Goal: Communication & Community: Ask a question

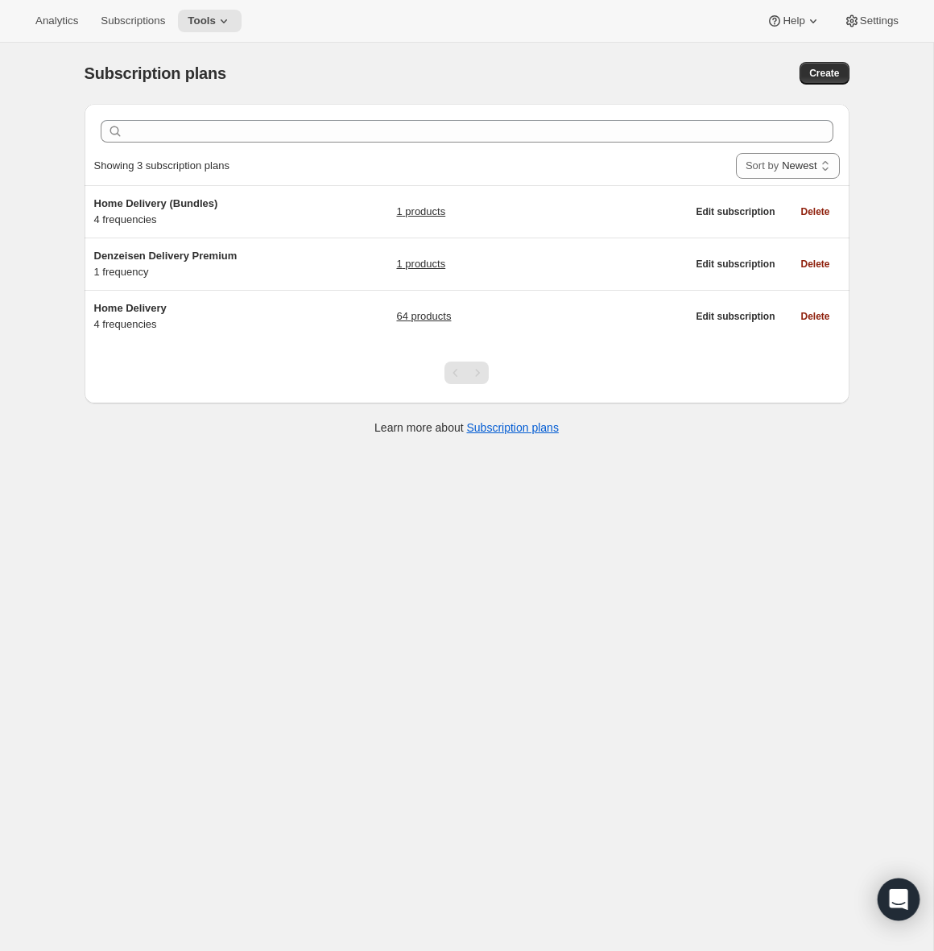
click at [900, 900] on icon "Open Intercom Messenger" at bounding box center [898, 899] width 19 height 21
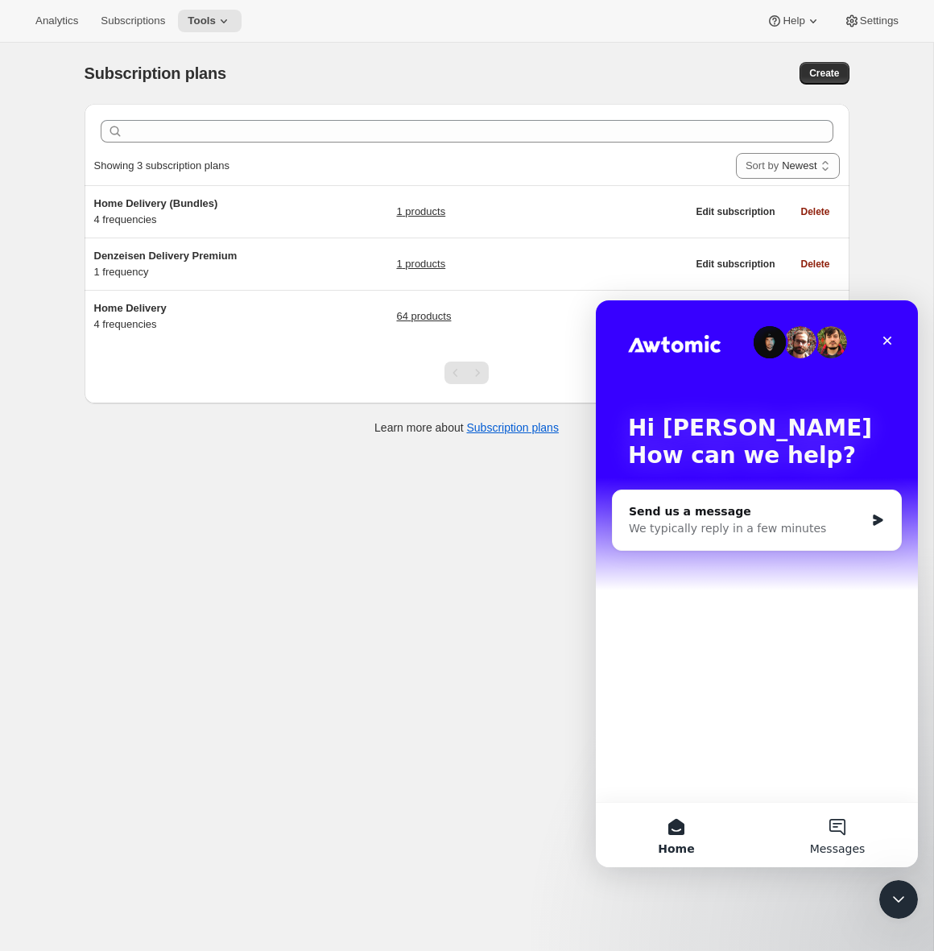
click at [836, 827] on button "Messages" at bounding box center [837, 835] width 161 height 64
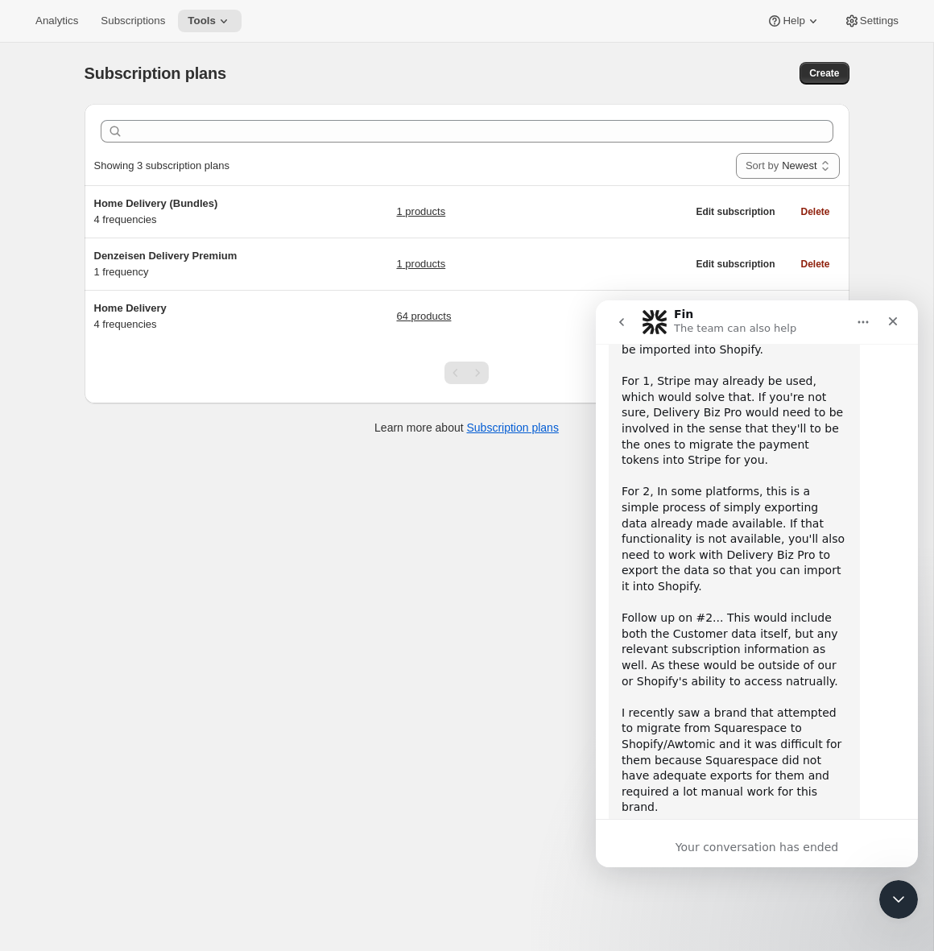
scroll to position [1033, 0]
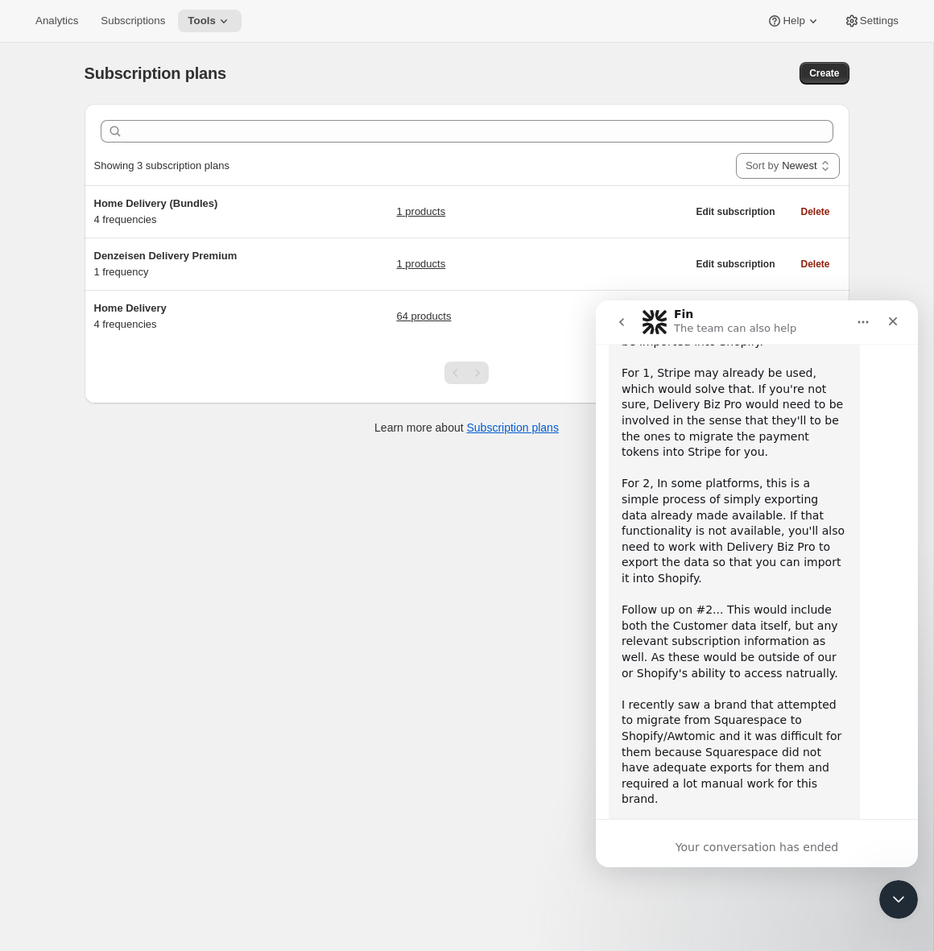
click at [729, 843] on div "Your conversation has ended" at bounding box center [757, 847] width 322 height 17
click at [902, 909] on div "Close Intercom Messenger" at bounding box center [896, 896] width 39 height 39
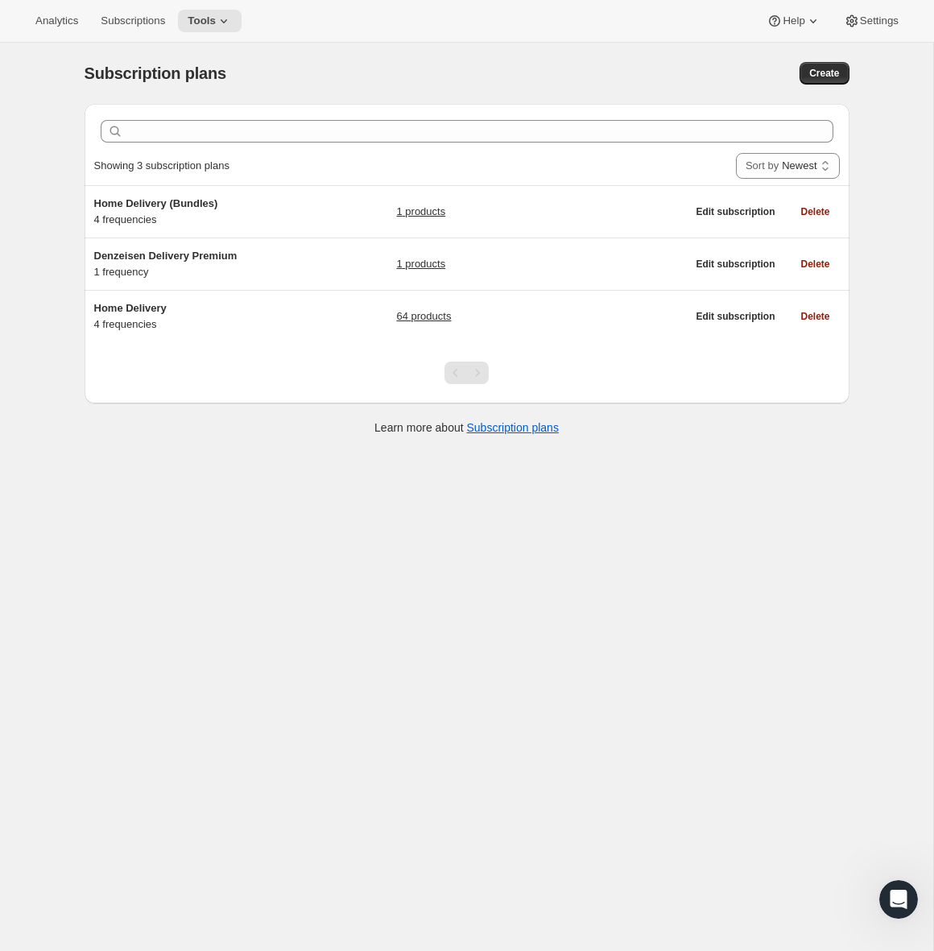
scroll to position [1032, 0]
click at [883, 892] on div "Open Intercom Messenger" at bounding box center [895, 896] width 53 height 53
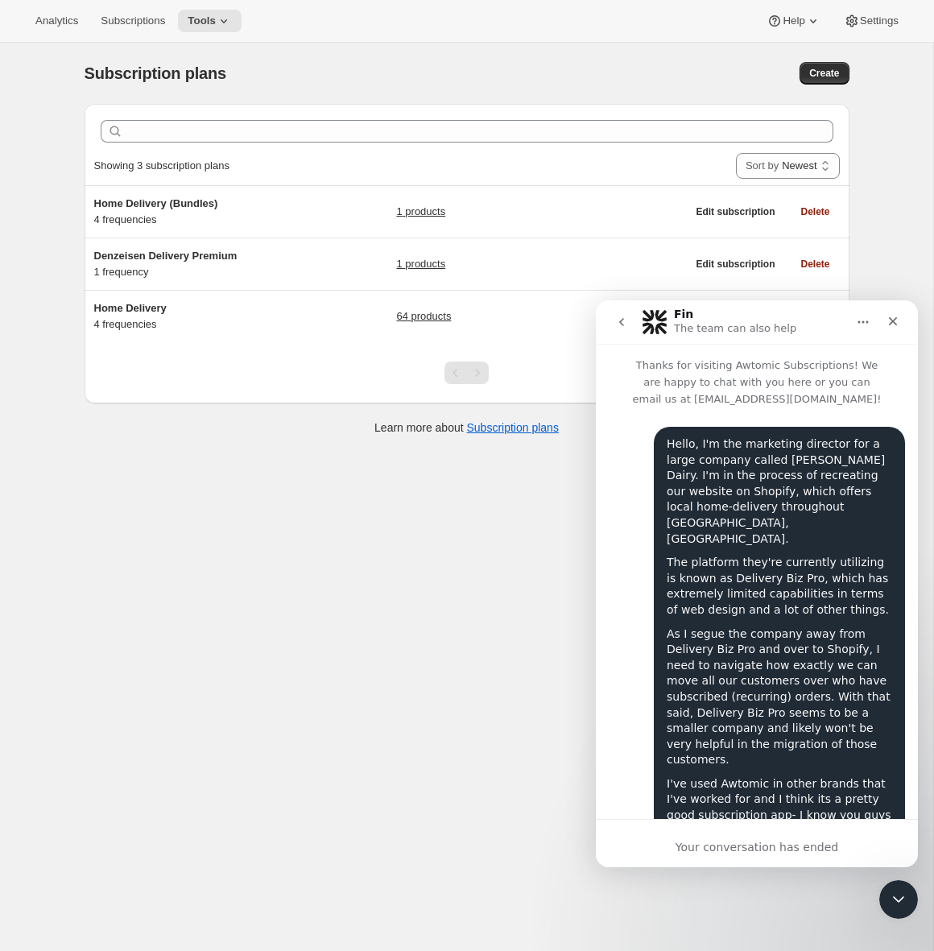
scroll to position [1033, 0]
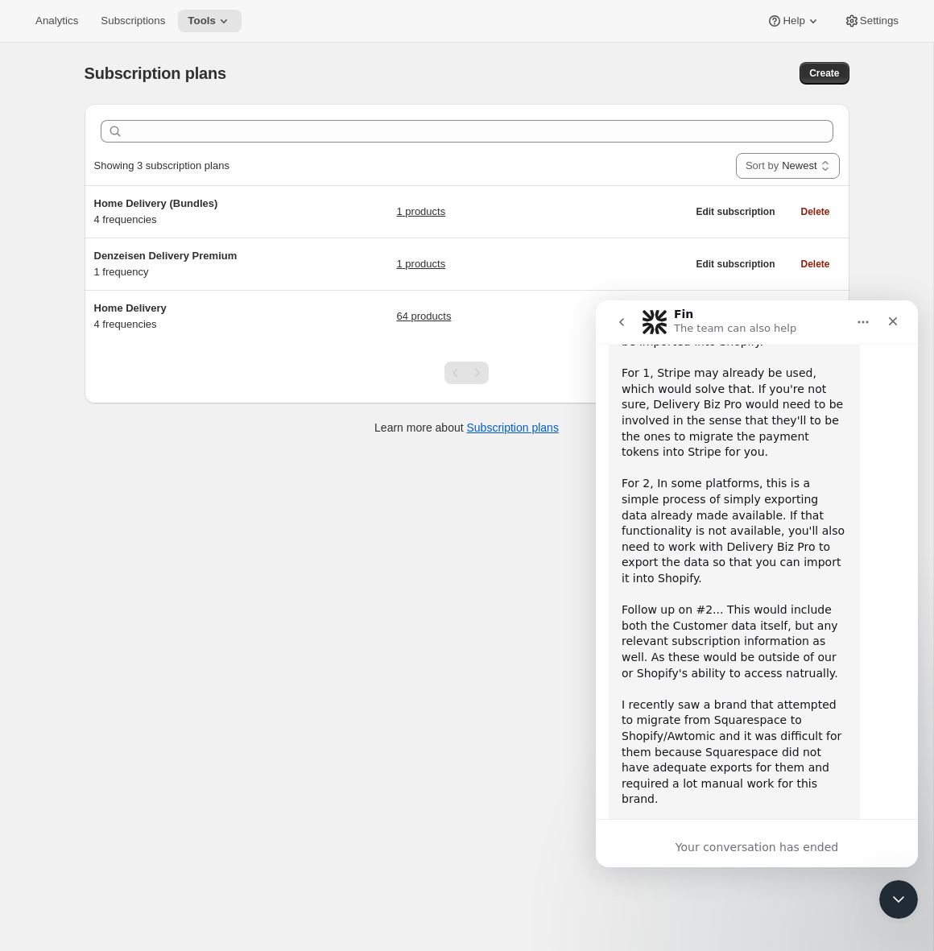
click at [615, 322] on icon "go back" at bounding box center [621, 322] width 13 height 13
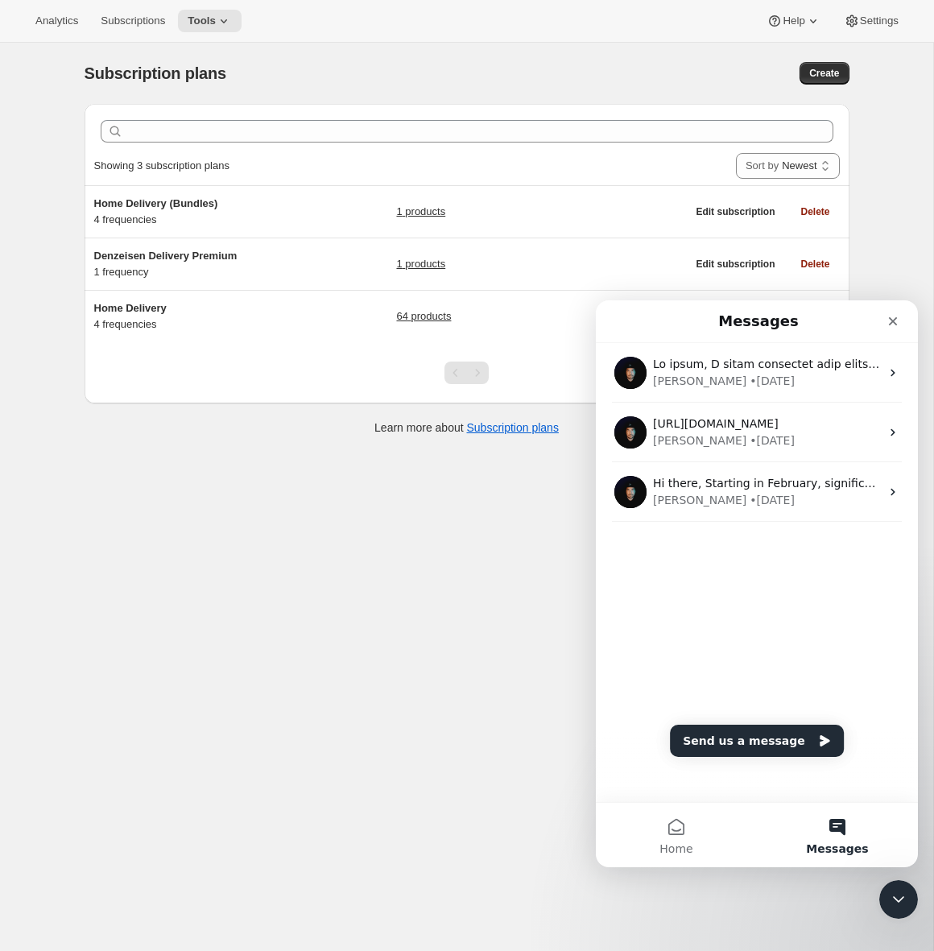
scroll to position [0, 0]
click at [773, 749] on button "Send us a message" at bounding box center [757, 741] width 174 height 32
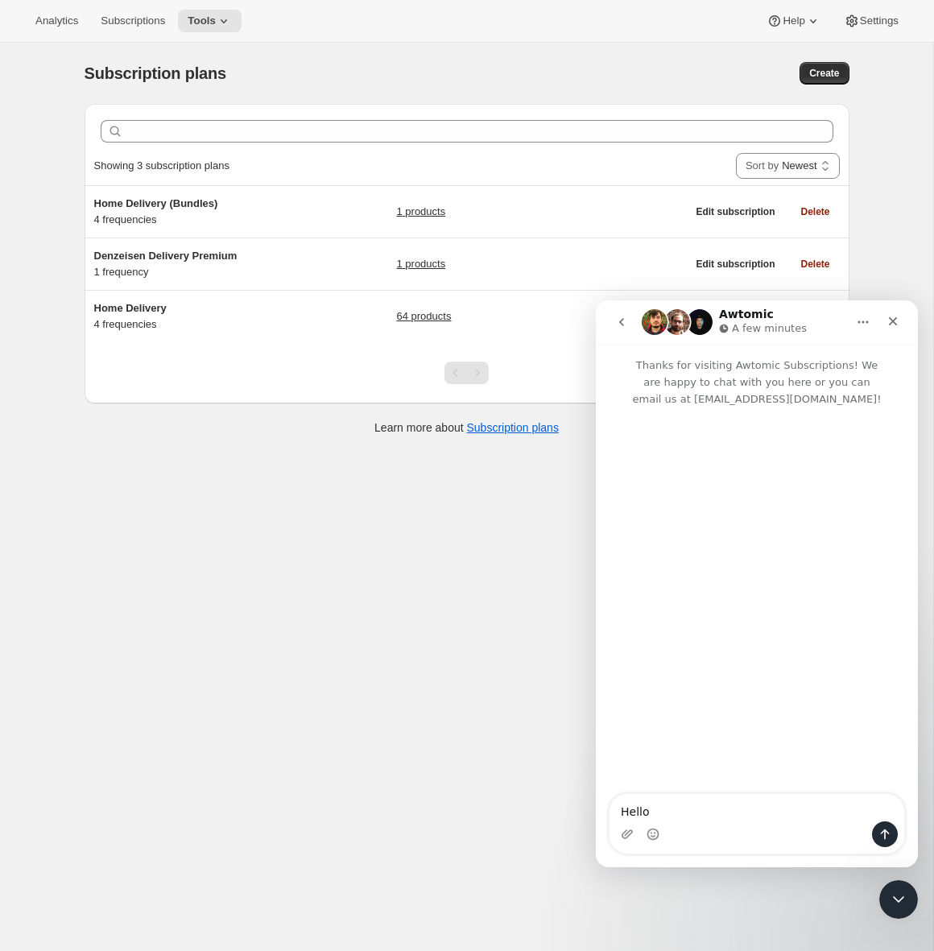
type textarea "Hello,"
type textarea "W"
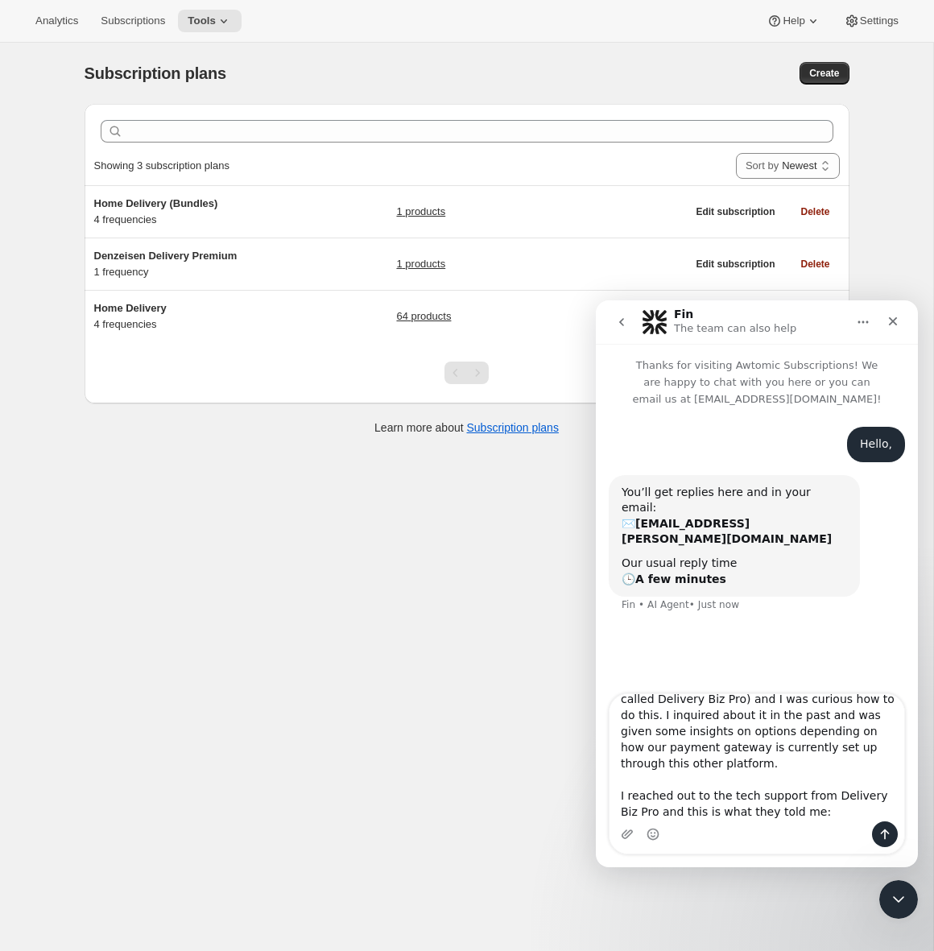
scroll to position [61, 0]
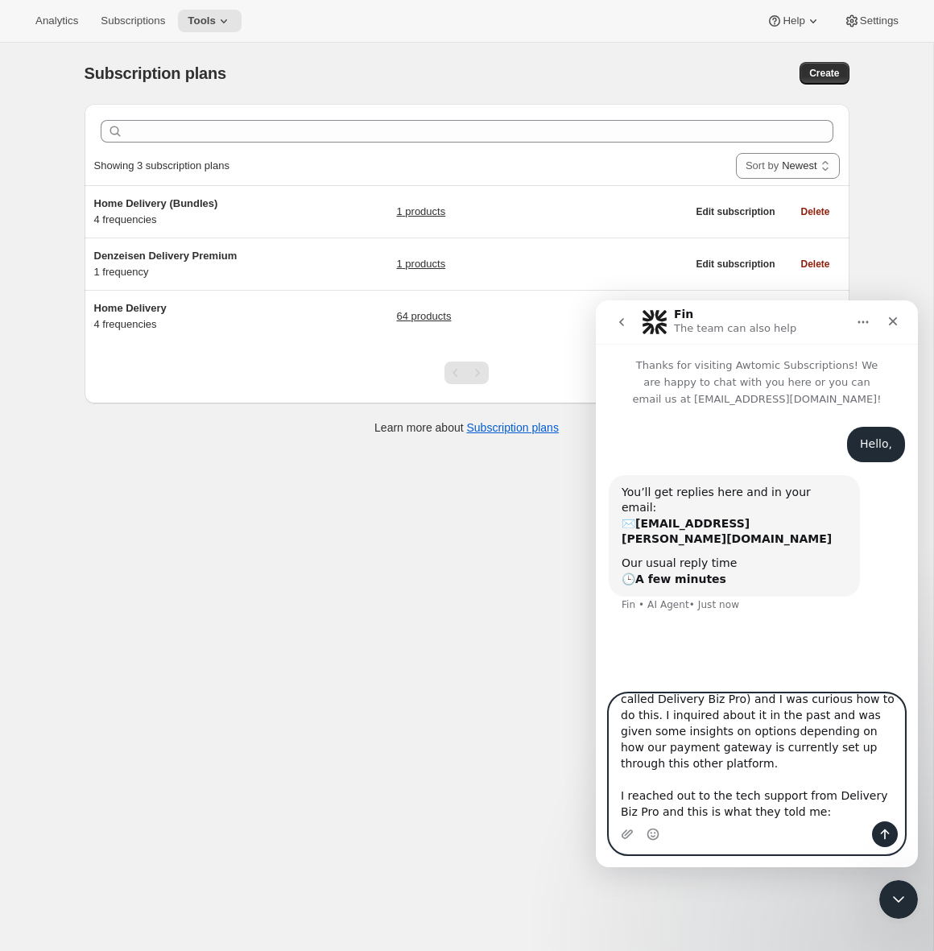
click at [859, 785] on textarea "We are wanting to migrate our current eccomerce website to Shopify (from someth…" at bounding box center [756, 757] width 295 height 127
paste textarea ""As for payments, your DBP system is currently connected to Priority Payments C…"
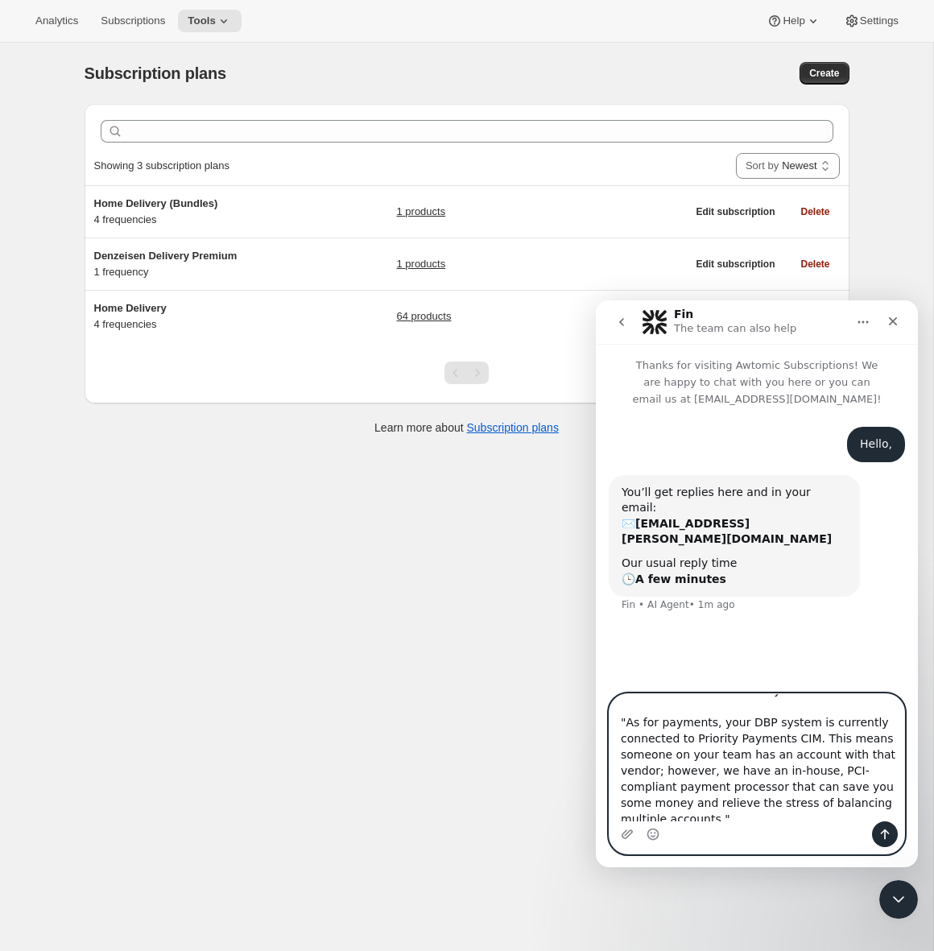
scroll to position [190, 0]
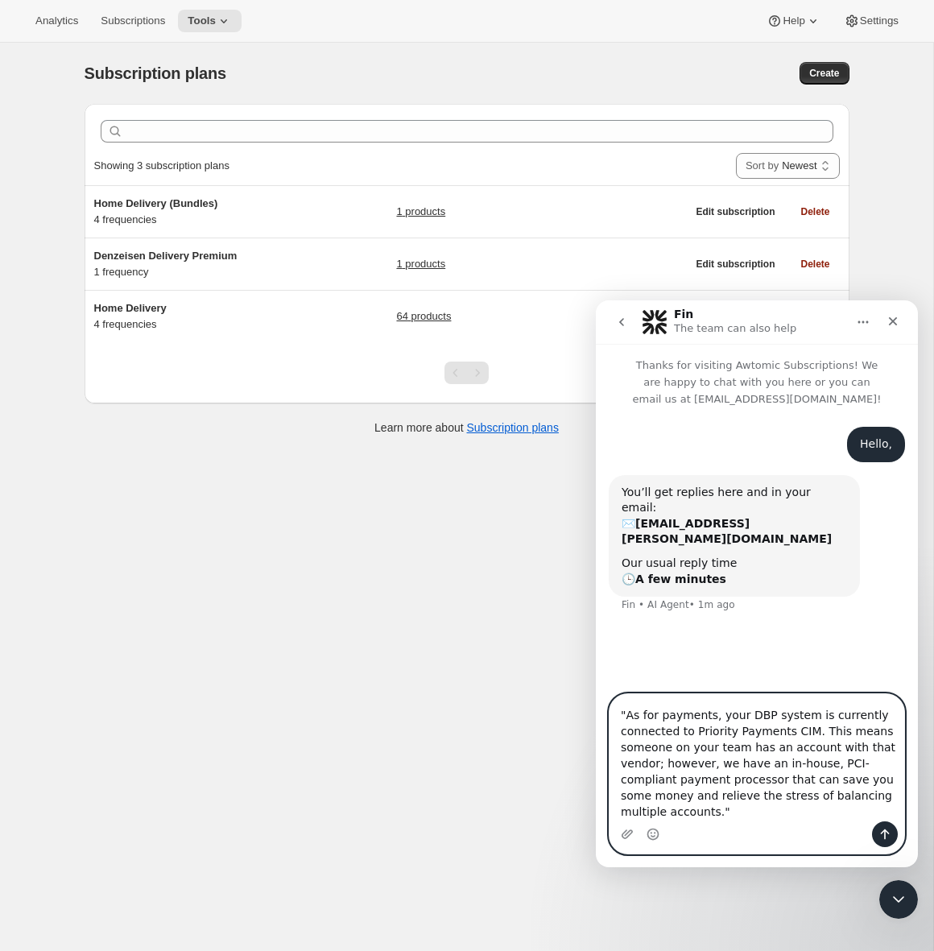
drag, startPoint x: 655, startPoint y: 766, endPoint x: 717, endPoint y: 782, distance: 64.0
click at [717, 782] on textarea "We are wanting to migrate our current eccomerce website to Shopify (from someth…" at bounding box center [756, 757] width 295 height 127
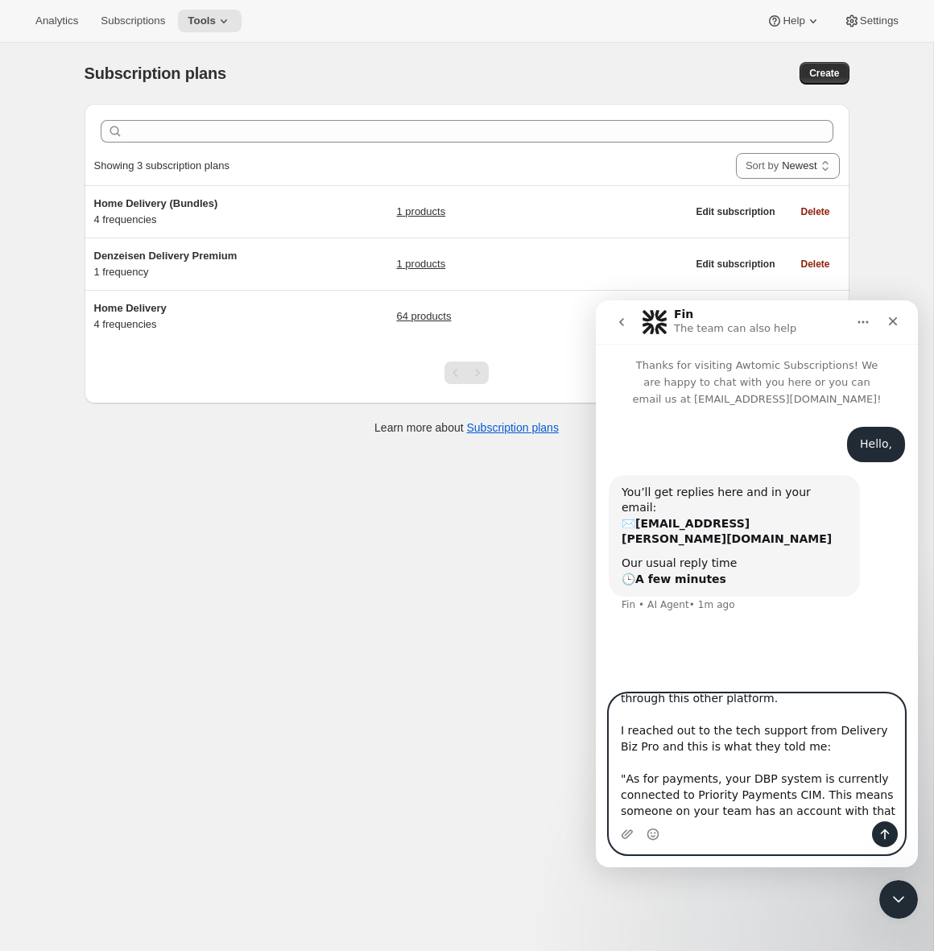
scroll to position [142, 0]
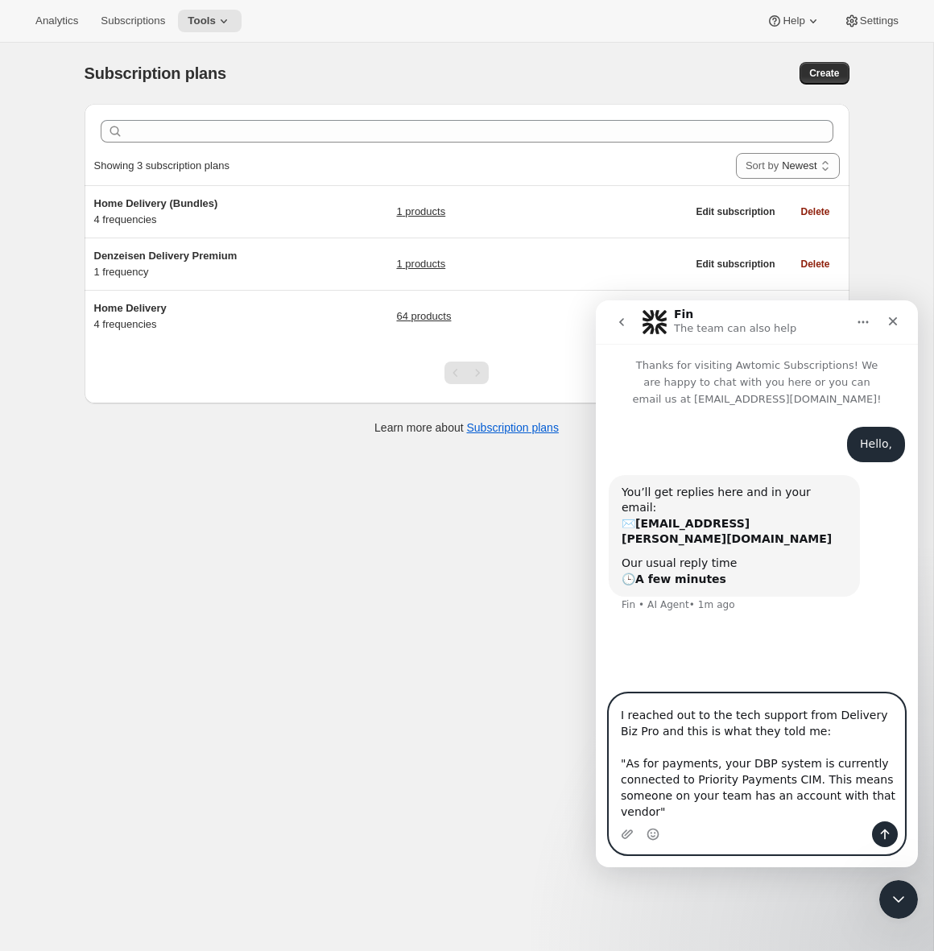
click at [739, 789] on textarea "We are wanting to migrate our current eccomerce website to Shopify (from someth…" at bounding box center [756, 757] width 295 height 127
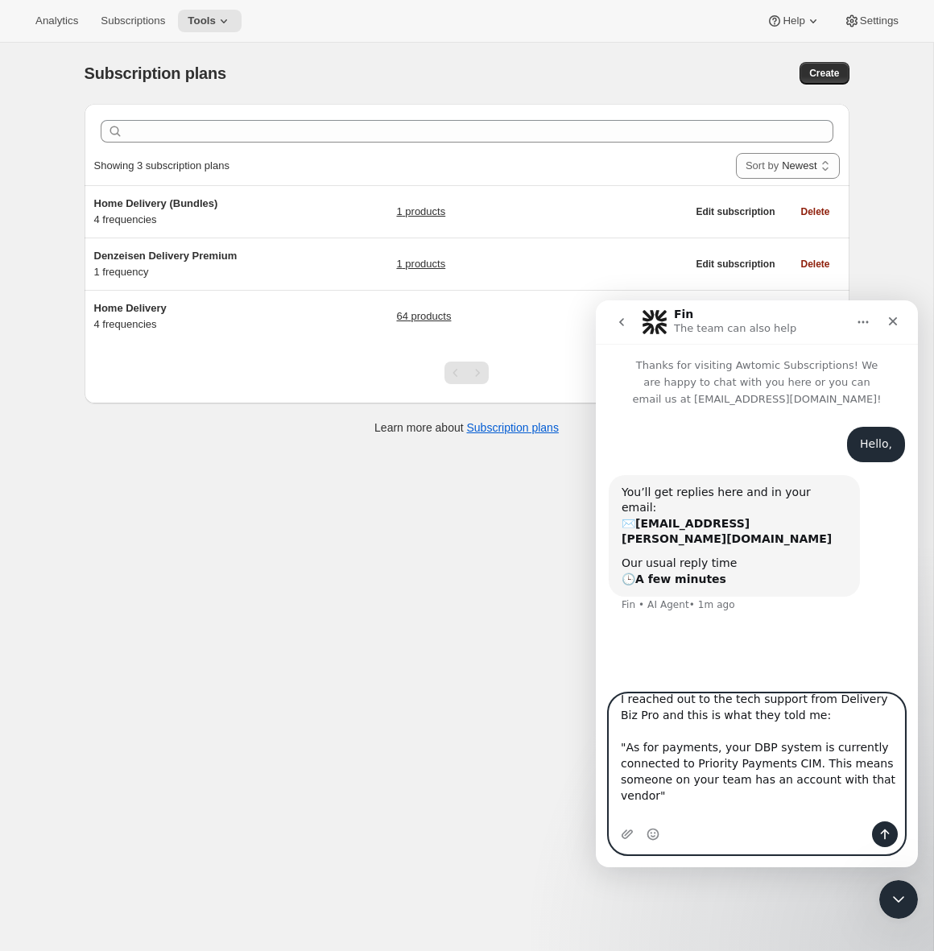
scroll to position [158, 0]
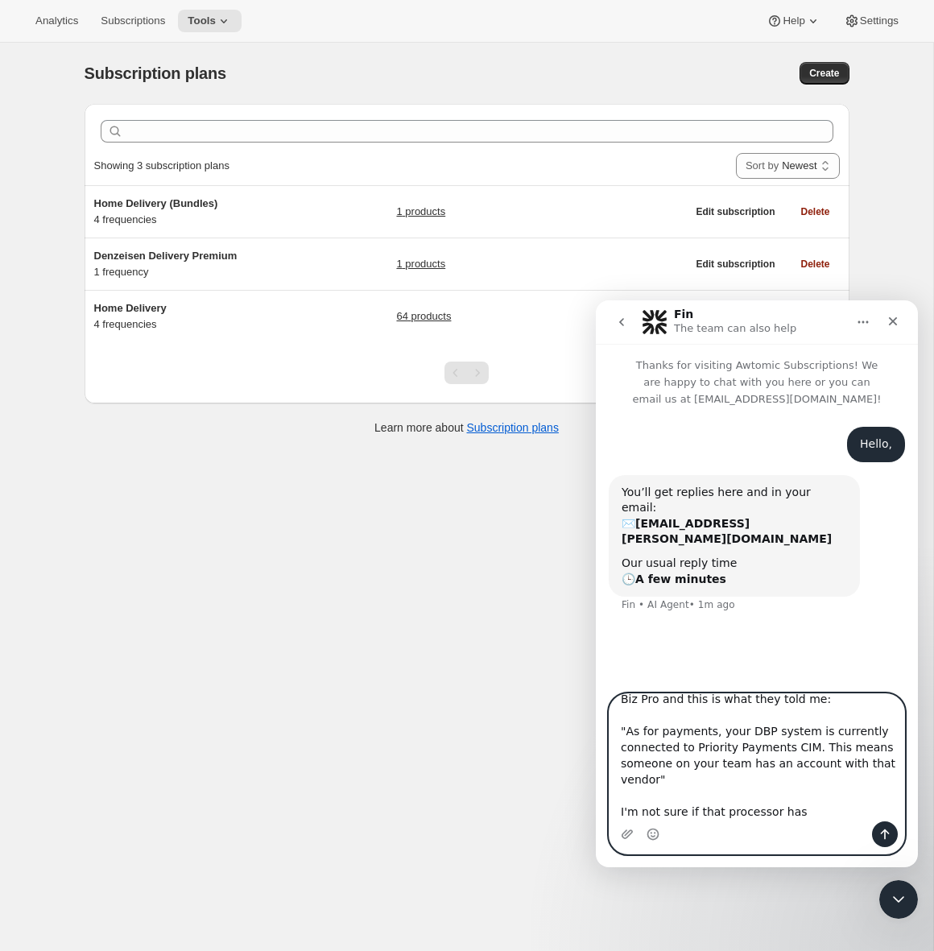
drag, startPoint x: 776, startPoint y: 811, endPoint x: 774, endPoint y: 797, distance: 14.6
click at [774, 797] on textarea "We are wanting to migrate our current eccomerce website to Shopify (from someth…" at bounding box center [756, 757] width 295 height 127
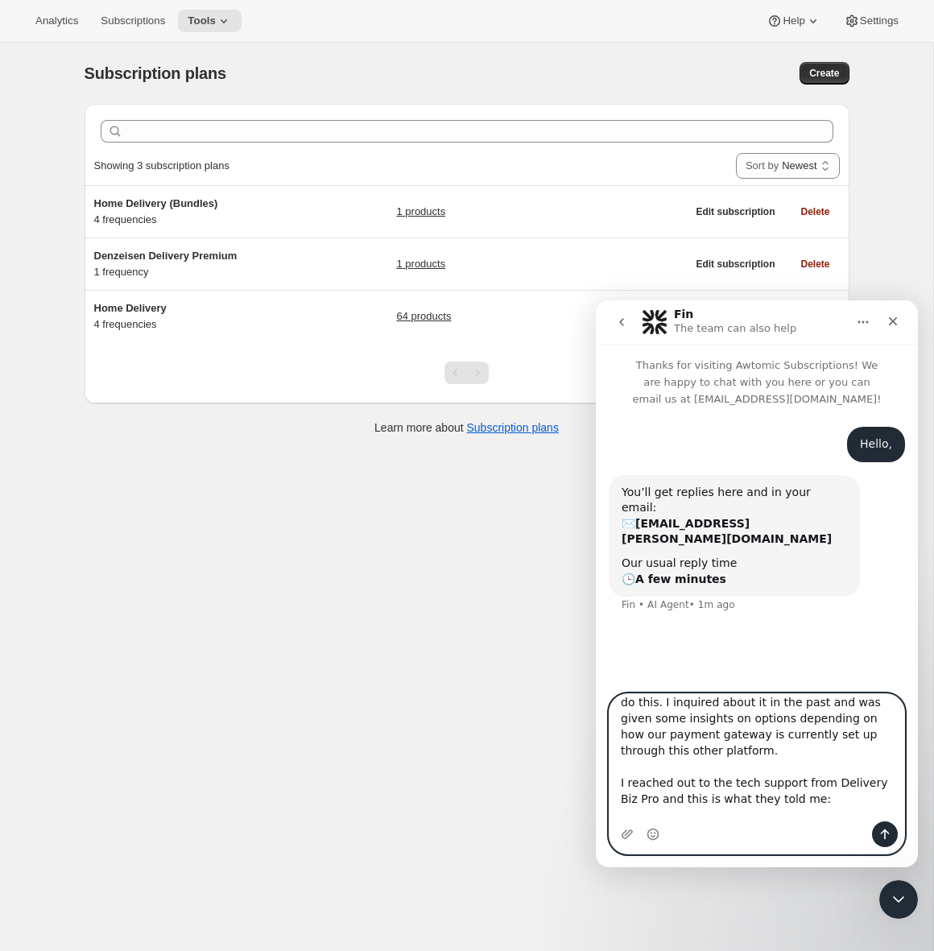
scroll to position [222, 0]
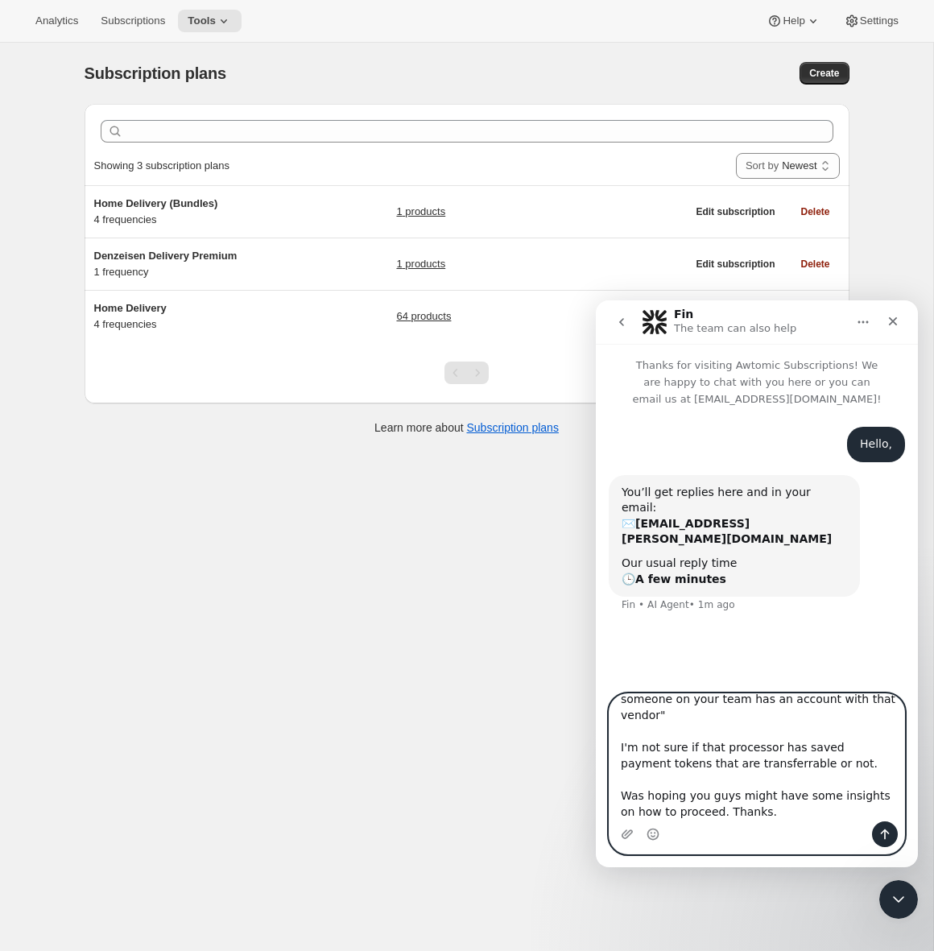
type textarea "We are wanting to migrate our current eccomerce website to Shopify (from someth…"
click at [888, 840] on icon "Send a message…" at bounding box center [884, 834] width 13 height 13
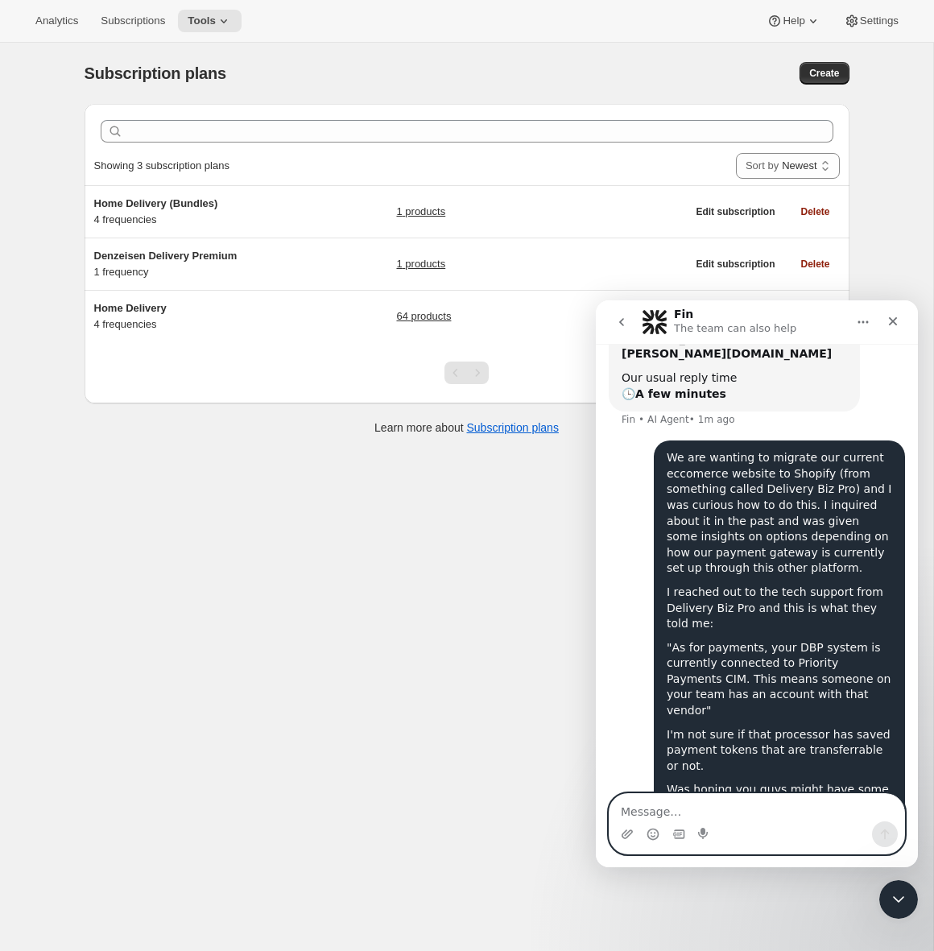
scroll to position [200, 0]
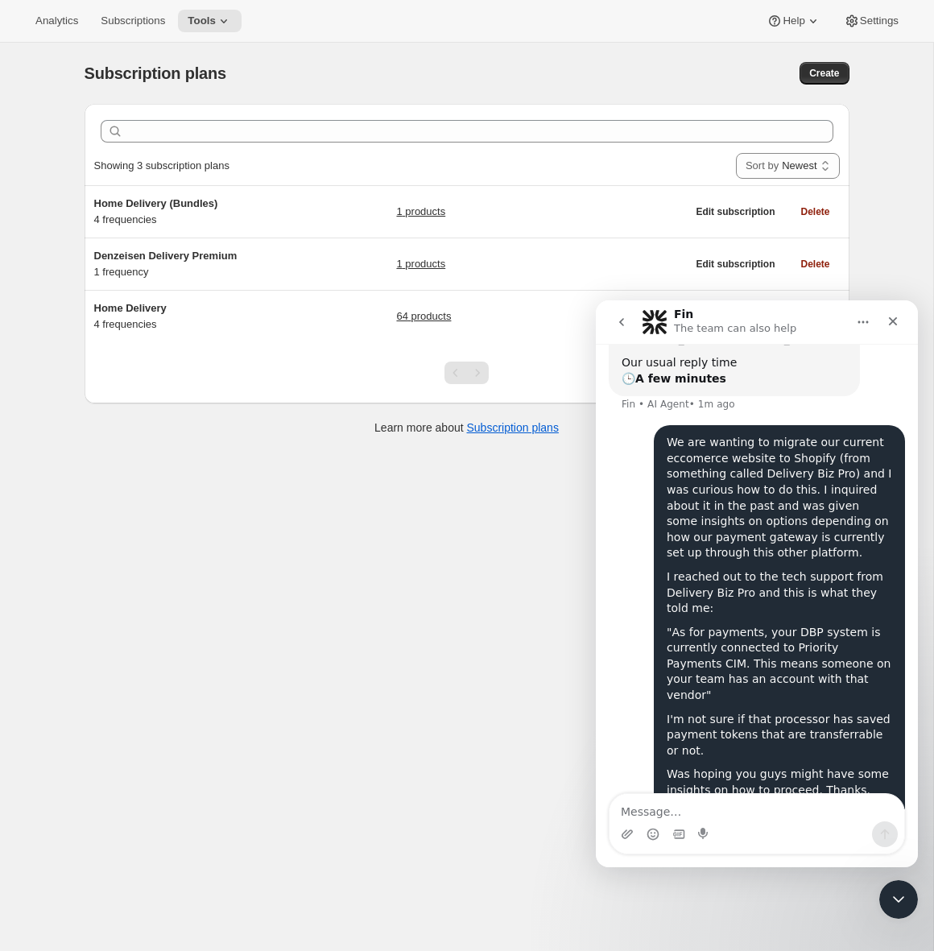
click at [302, 692] on div "Subscription plans. This page is ready Subscription plans Create Clear Showing …" at bounding box center [466, 518] width 933 height 951
click at [893, 257] on div "Subscription plans. This page is ready Subscription plans Create Clear Showing …" at bounding box center [466, 518] width 933 height 951
click at [903, 323] on div "Close" at bounding box center [892, 321] width 29 height 29
